Goal: Find specific page/section: Find specific page/section

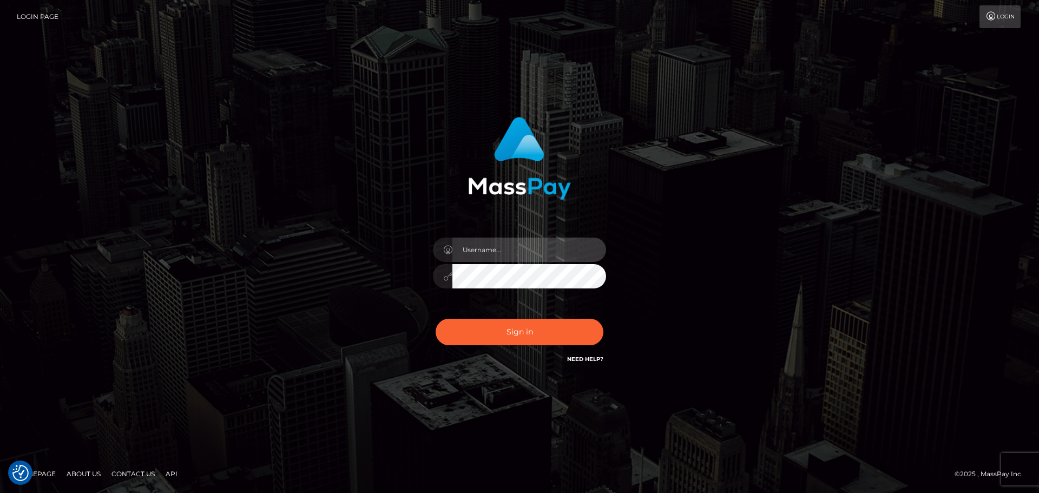
click at [560, 243] on input "text" at bounding box center [529, 250] width 154 height 24
type input "Seleen"
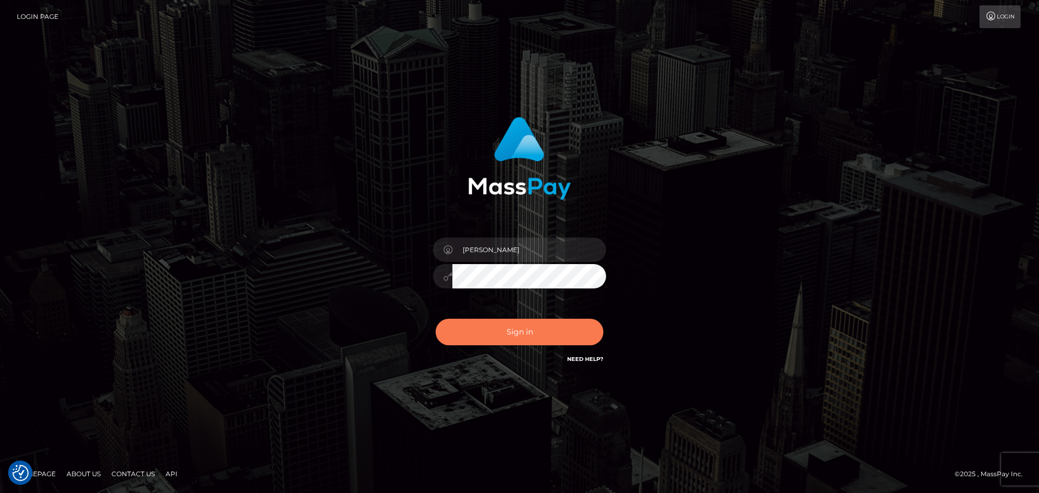
click at [544, 330] on button "Sign in" at bounding box center [520, 332] width 168 height 27
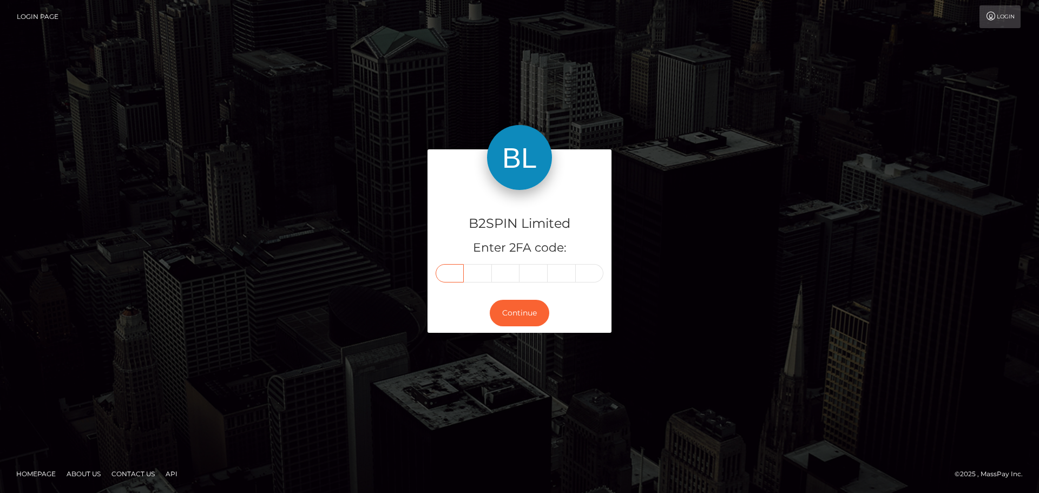
paste input "0"
type input "0"
type input "4"
type input "6"
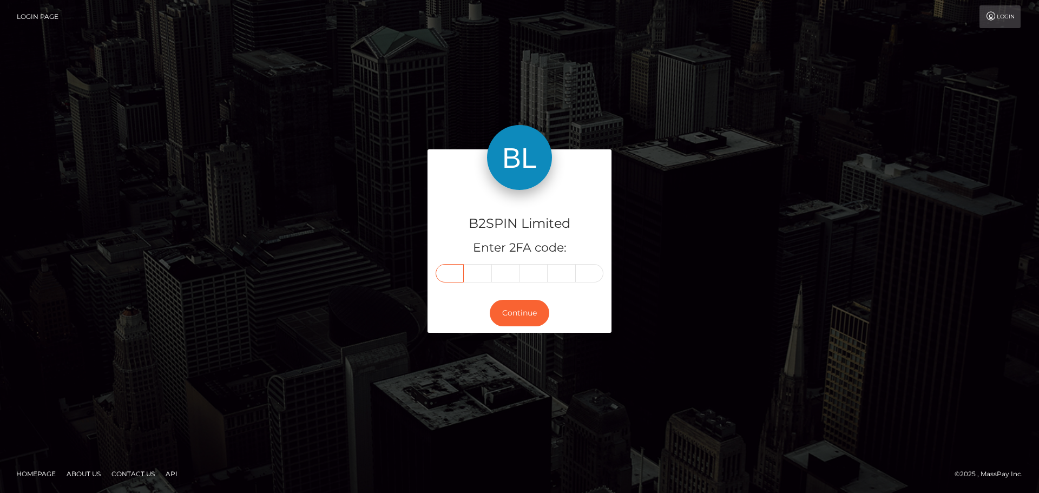
type input "0"
type input "2"
click at [528, 306] on button "Continue" at bounding box center [520, 313] width 60 height 27
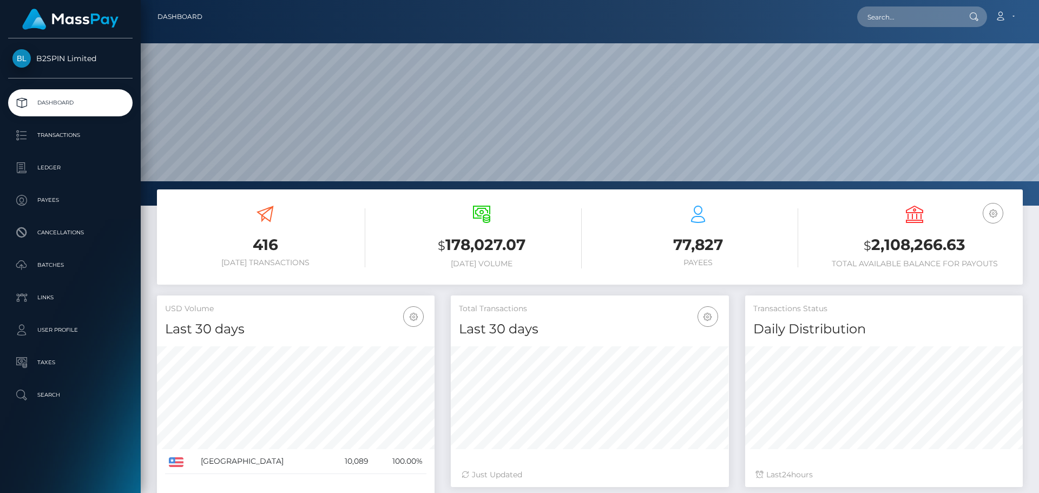
scroll to position [192, 278]
click at [917, 19] on input "text" at bounding box center [908, 16] width 102 height 21
paste input "3325366"
click at [931, 15] on input "3325366" at bounding box center [908, 16] width 102 height 21
paste input "2049424509"
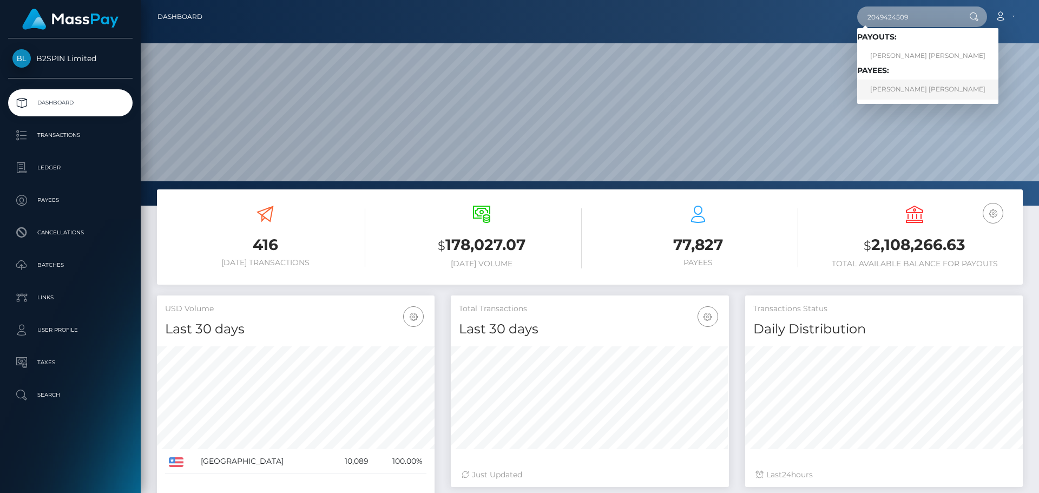
type input "2049424509"
click at [892, 92] on link "MONICA DIANE NELSON" at bounding box center [927, 90] width 141 height 20
